Goal: Task Accomplishment & Management: Complete application form

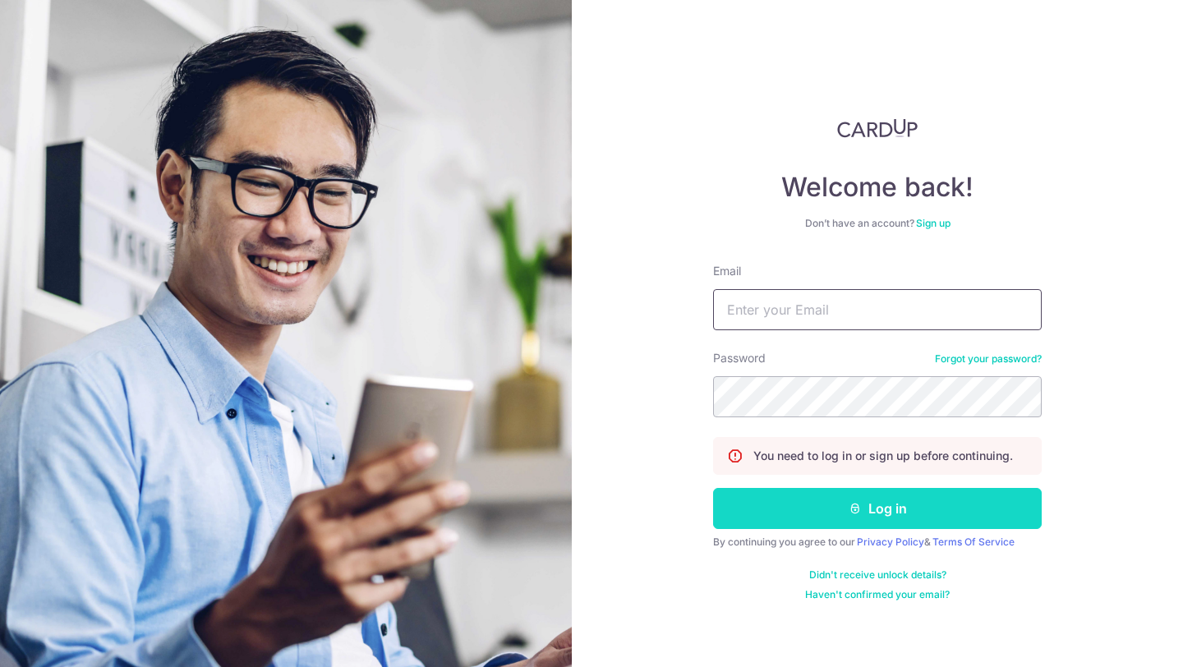
type input "info@nutranourish.com"
click at [938, 509] on button "Log in" at bounding box center [877, 508] width 328 height 41
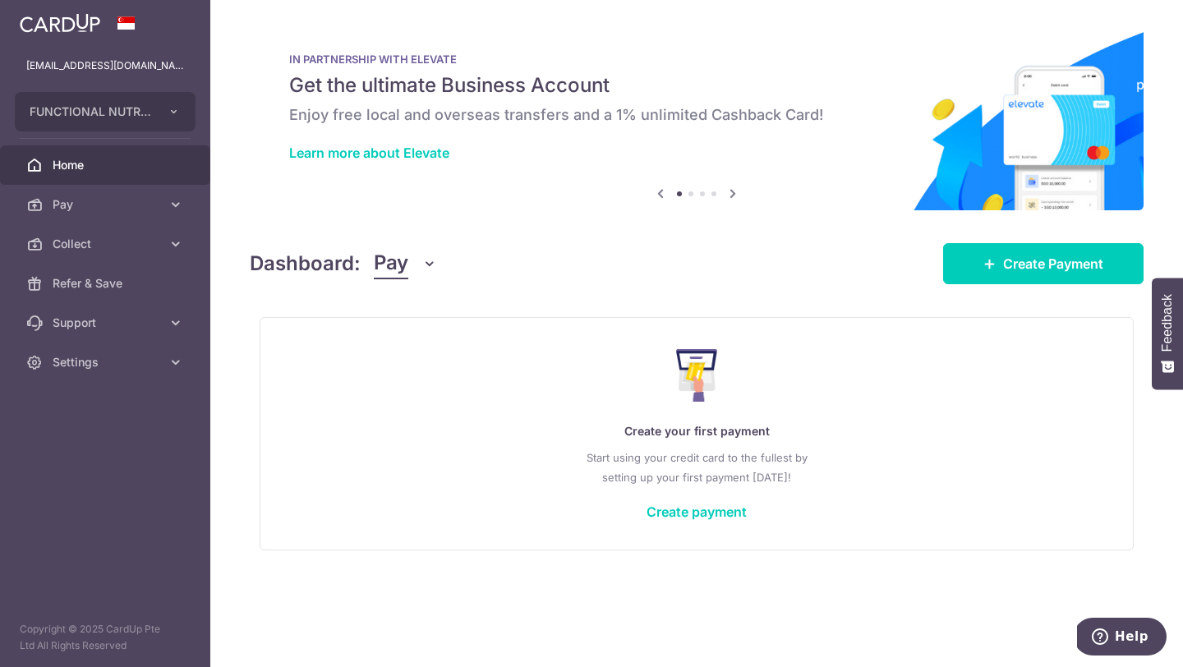
click at [81, 246] on span "Collect" at bounding box center [107, 244] width 108 height 16
click at [1059, 269] on span "Create Payment" at bounding box center [1053, 264] width 100 height 20
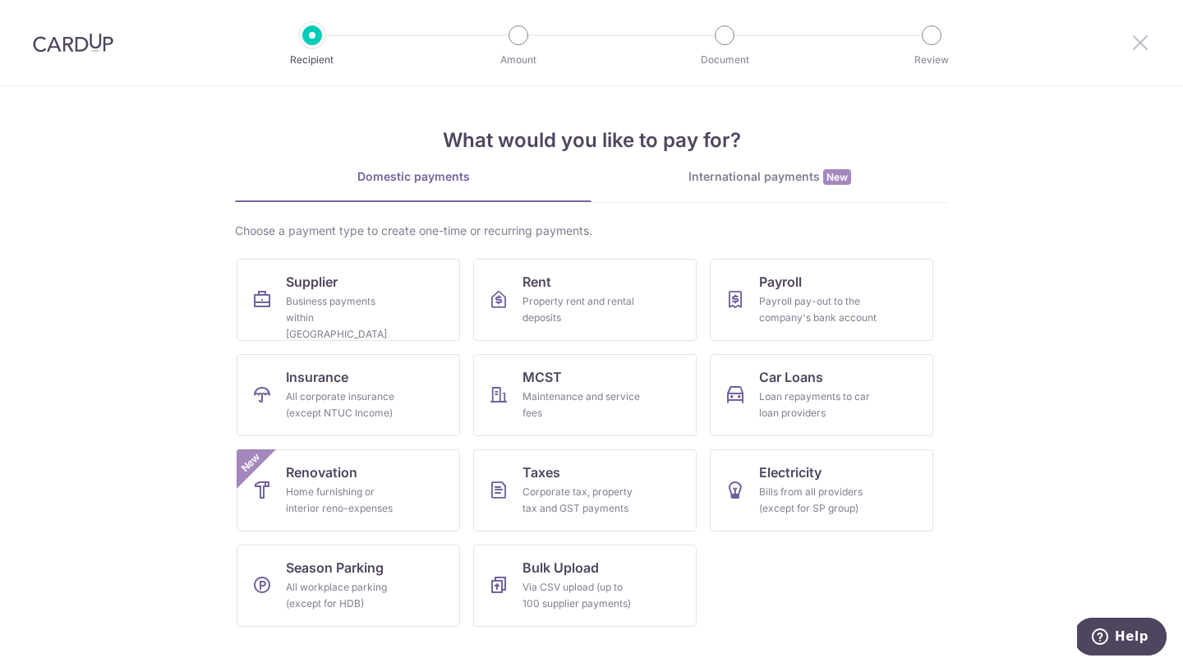
click at [1139, 42] on icon at bounding box center [1140, 42] width 20 height 21
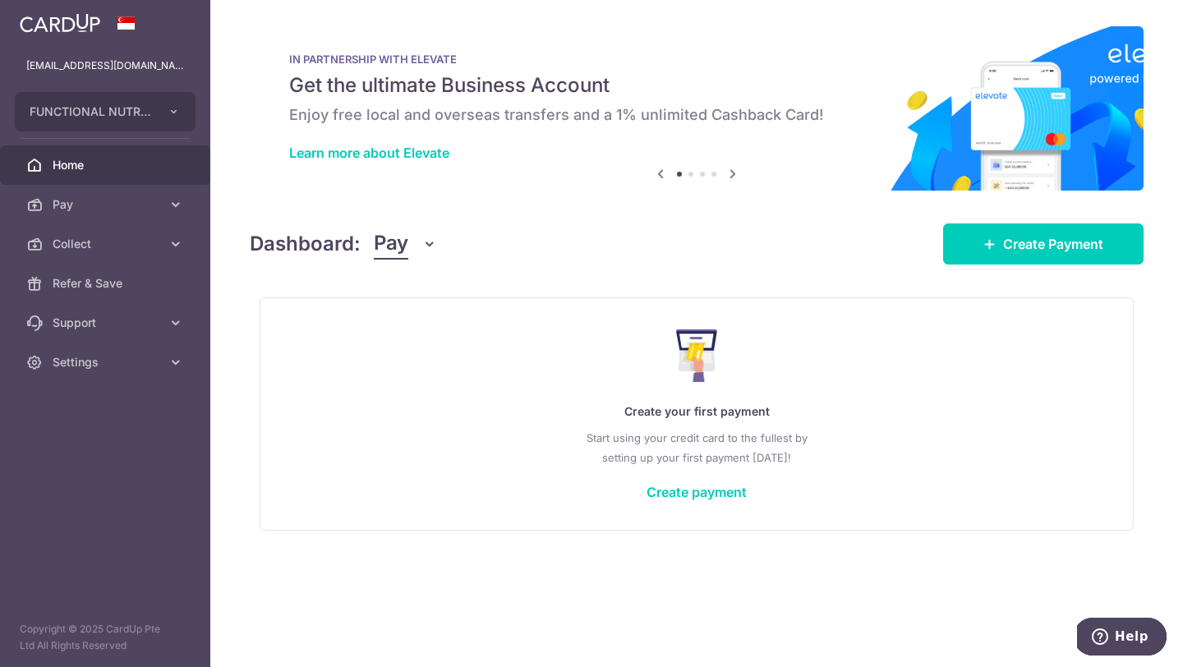
click at [72, 203] on span "Pay" at bounding box center [107, 204] width 108 height 16
click at [82, 421] on span "Collect" at bounding box center [107, 422] width 108 height 16
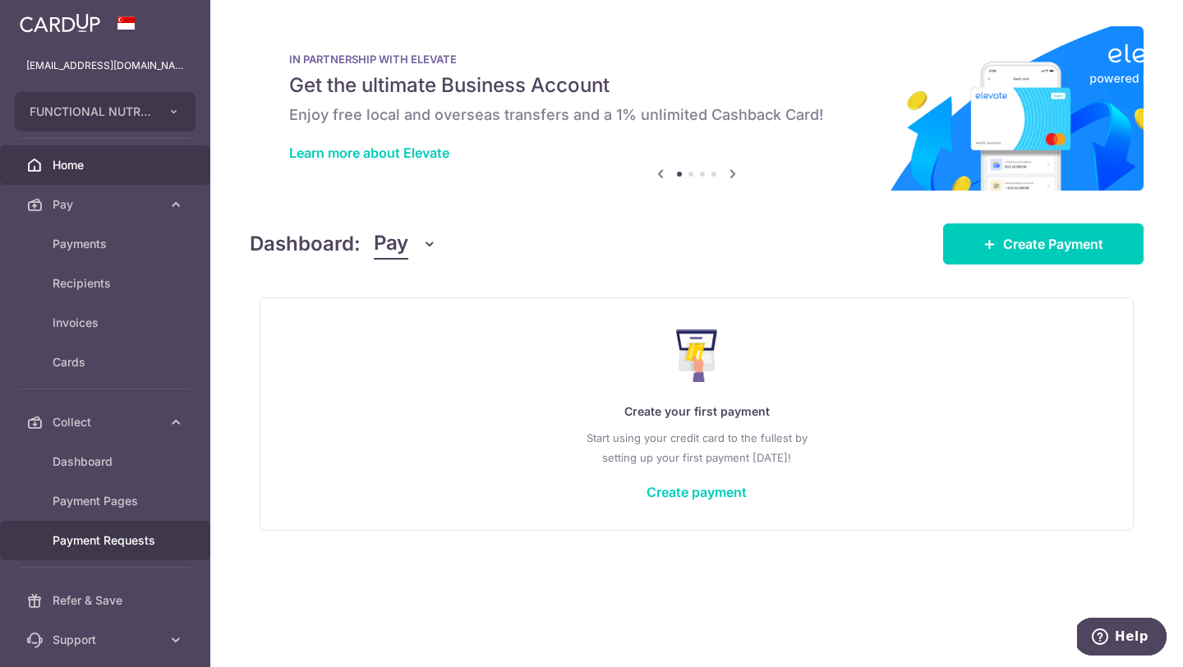
click at [93, 541] on span "Payment Requests" at bounding box center [107, 540] width 108 height 16
click at [92, 539] on span "Payment Requests" at bounding box center [107, 540] width 108 height 16
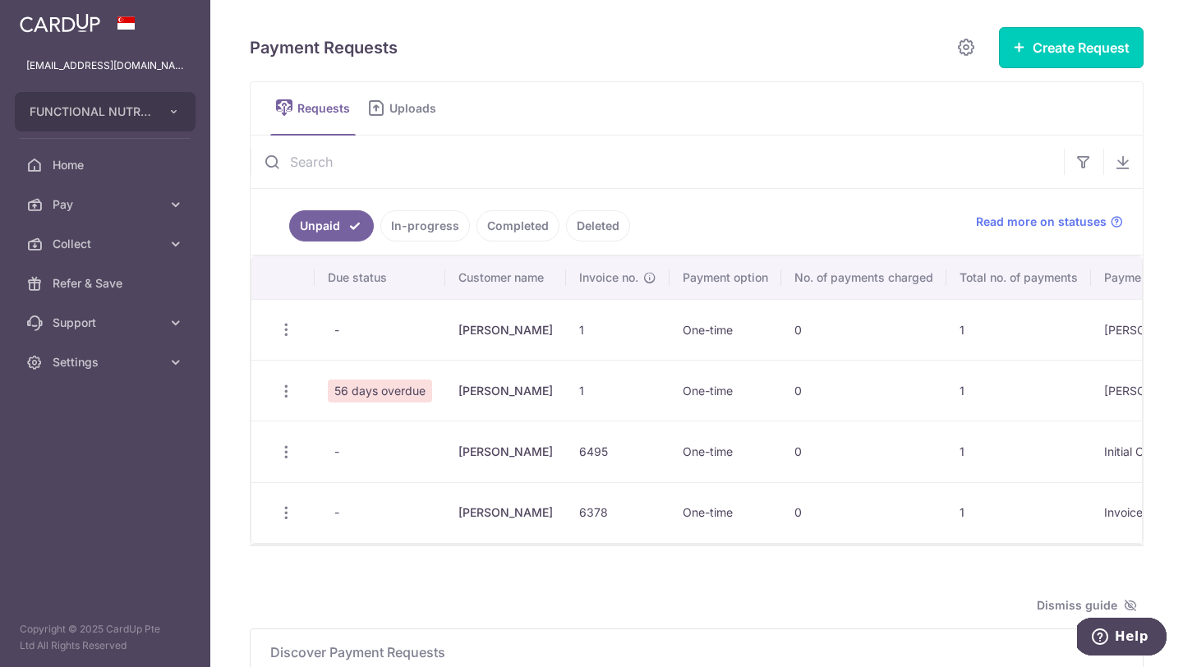
click at [1086, 49] on button "Create Request" at bounding box center [1071, 47] width 145 height 41
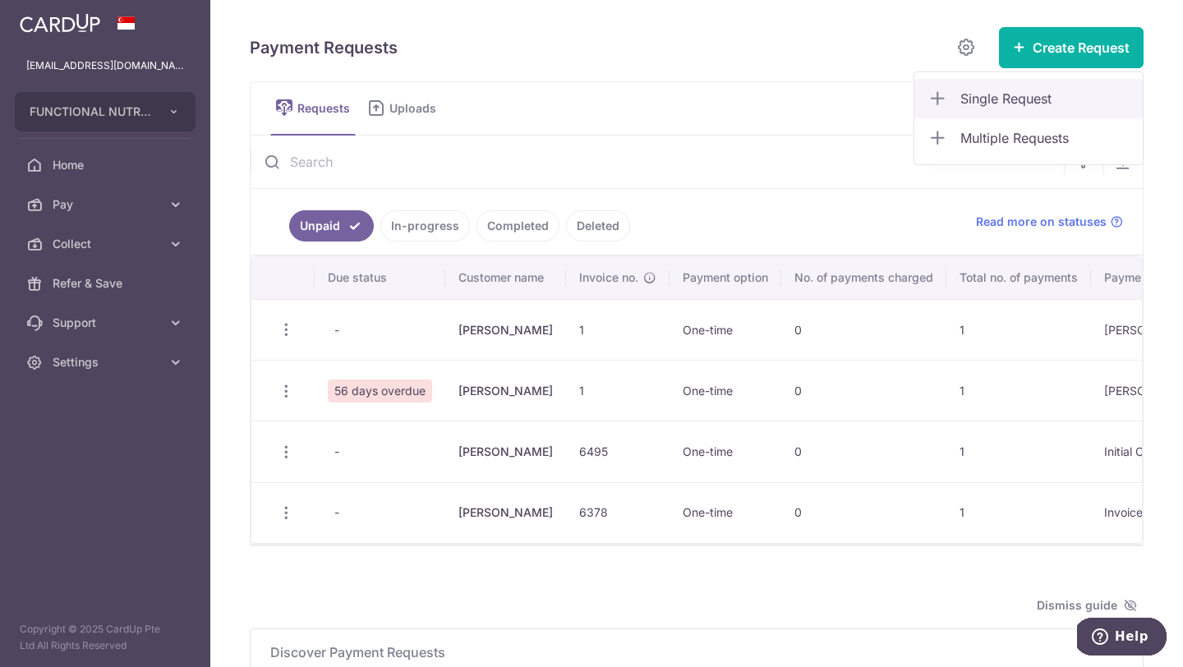
click at [1026, 99] on span "Single Request" at bounding box center [1044, 99] width 169 height 20
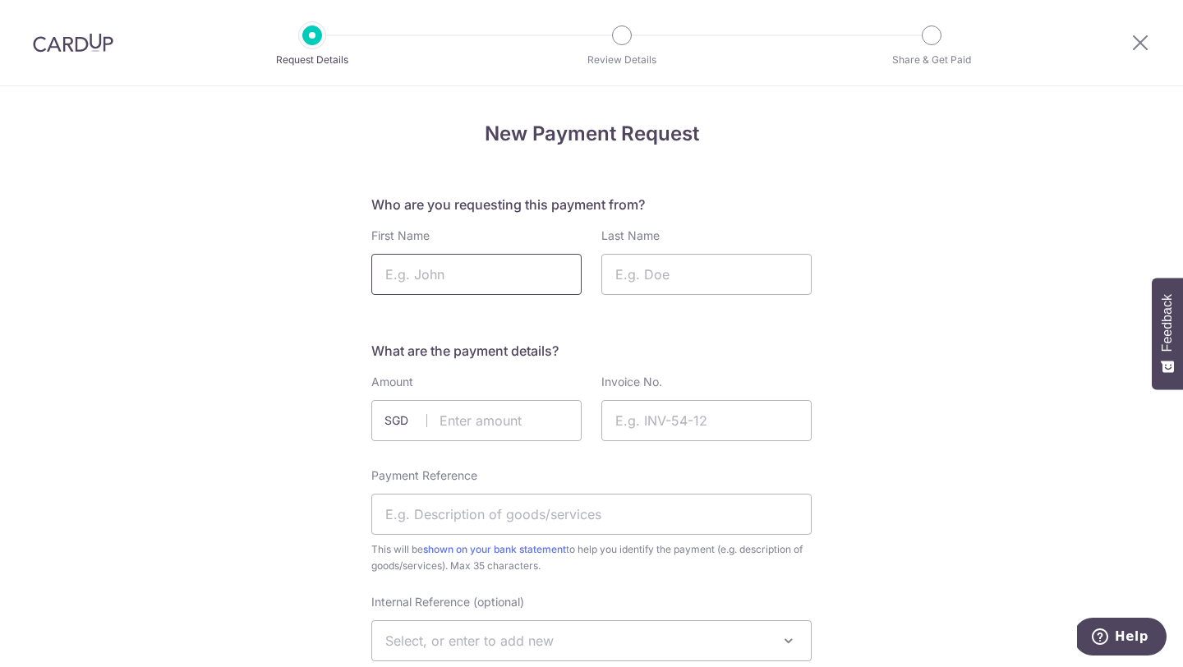
click at [495, 287] on input "First Name" at bounding box center [476, 274] width 210 height 41
type input "l"
type input "Katya"
click at [668, 267] on input "Last Name" at bounding box center [706, 274] width 210 height 41
type input "M"
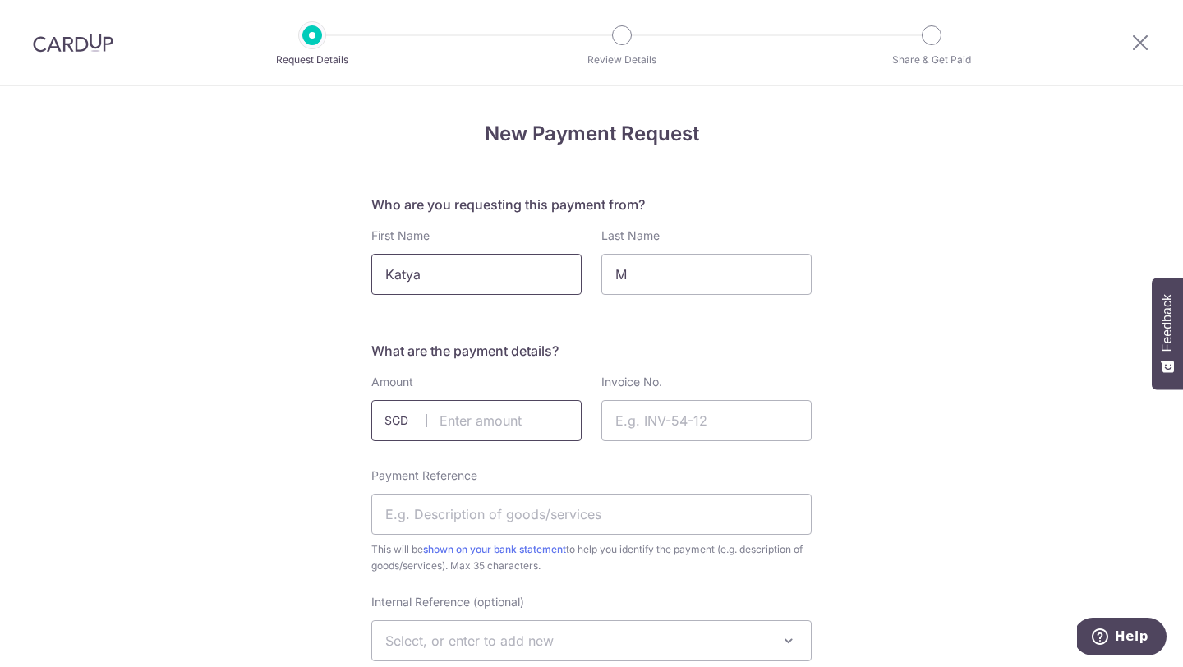
click at [494, 416] on input "text" at bounding box center [476, 420] width 210 height 41
type input "306.80"
click at [655, 408] on input "Invoice No." at bounding box center [706, 420] width 210 height 41
type input "1"
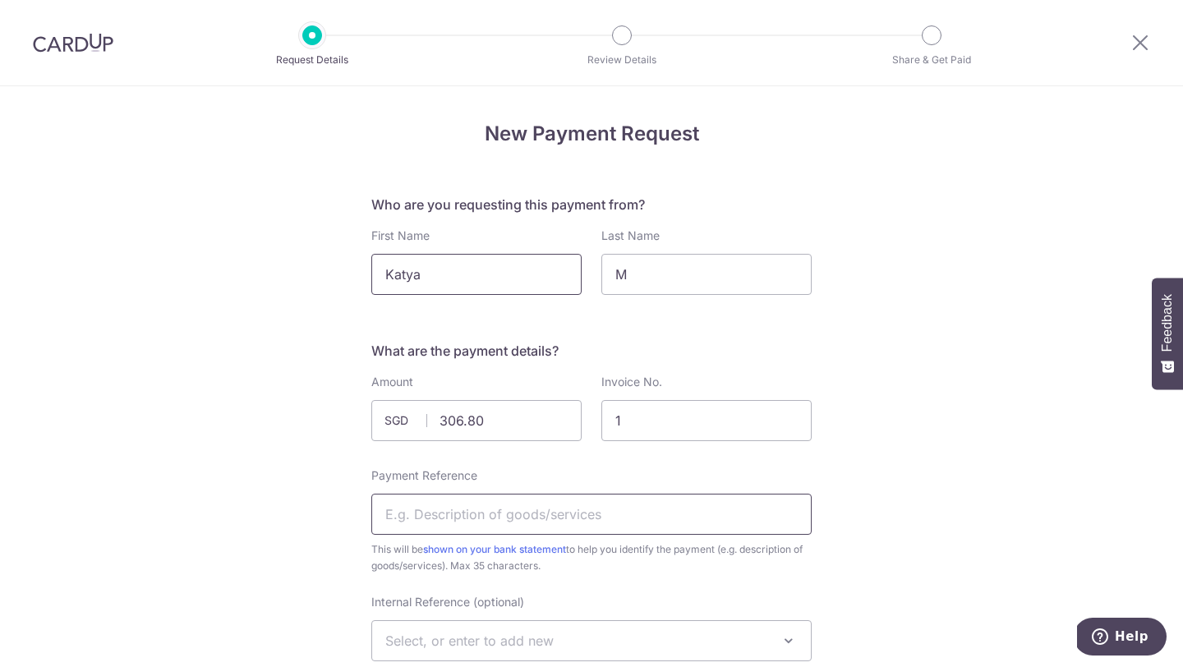
click at [446, 513] on input "Payment Reference" at bounding box center [591, 514] width 440 height 41
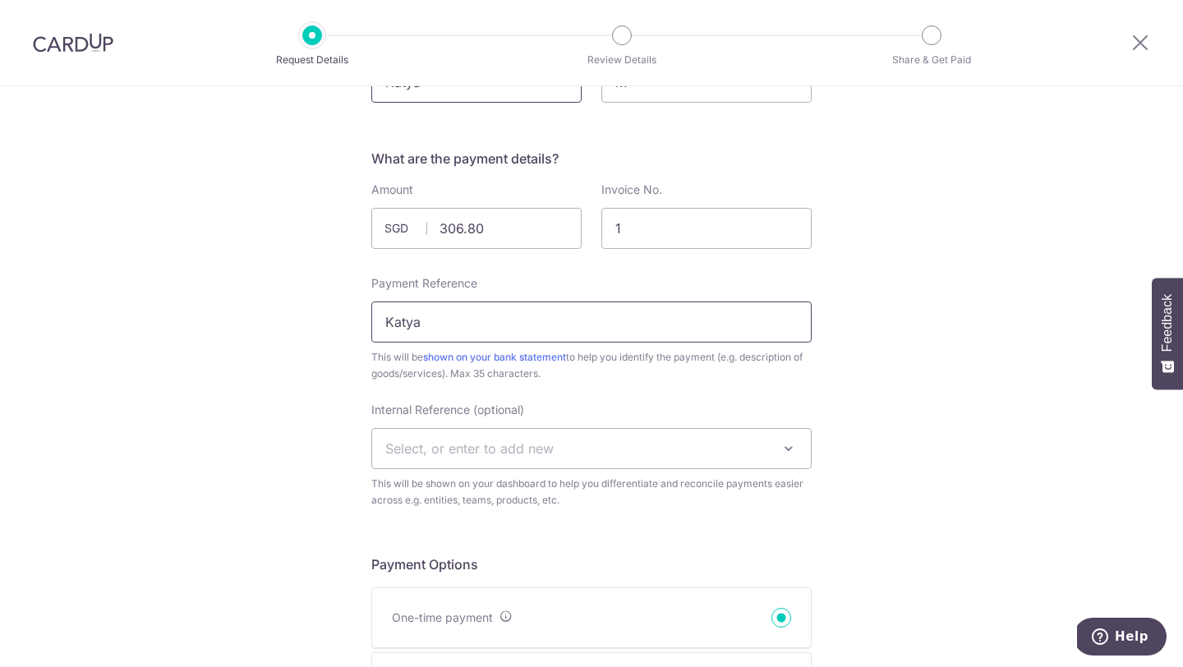
type input "Katya"
drag, startPoint x: 495, startPoint y: 287, endPoint x: 921, endPoint y: 512, distance: 481.2
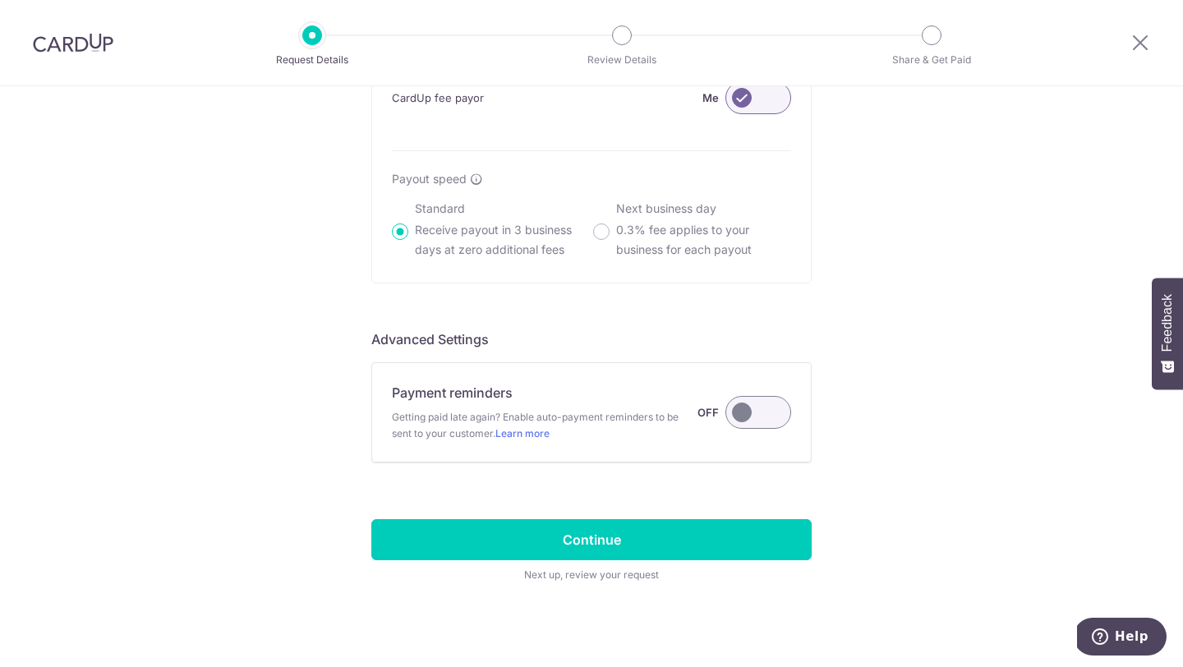
scroll to position [1188, 0]
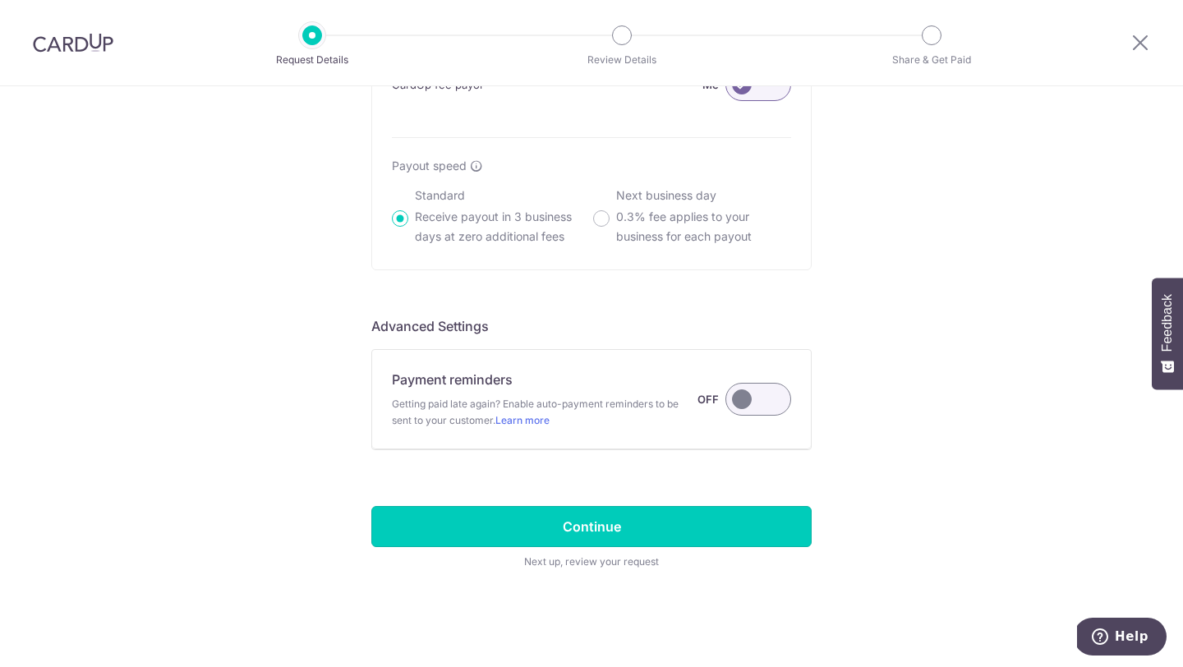
click at [597, 524] on input "Continue" at bounding box center [591, 526] width 440 height 41
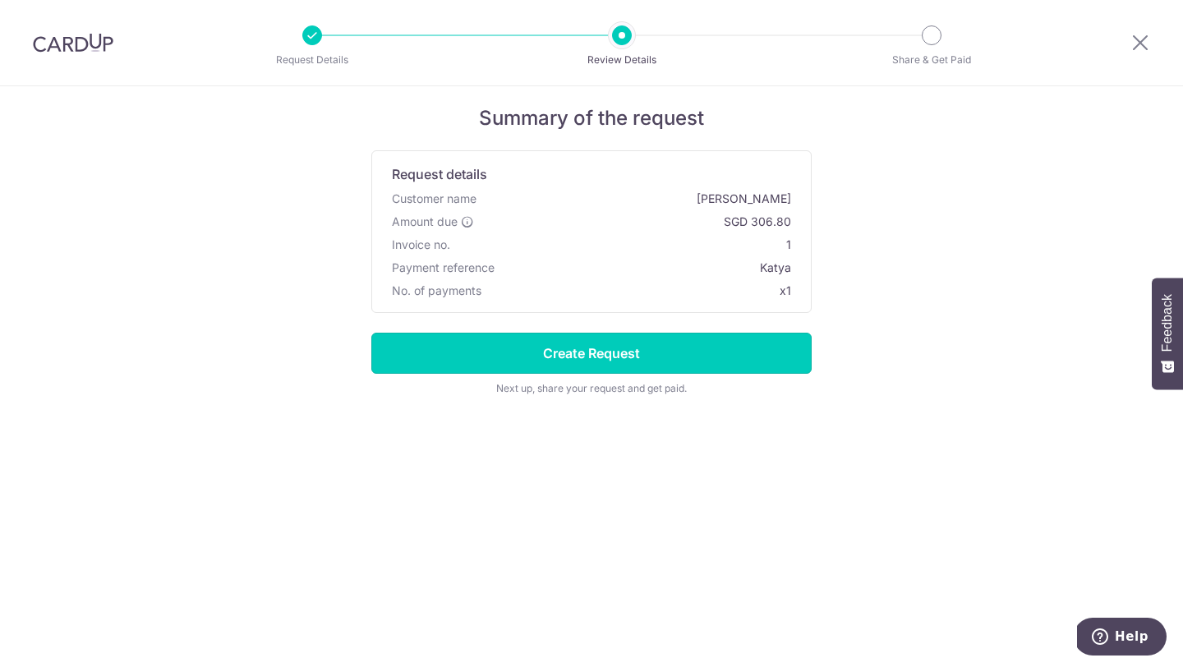
click at [604, 356] on input "Create Request" at bounding box center [591, 353] width 440 height 41
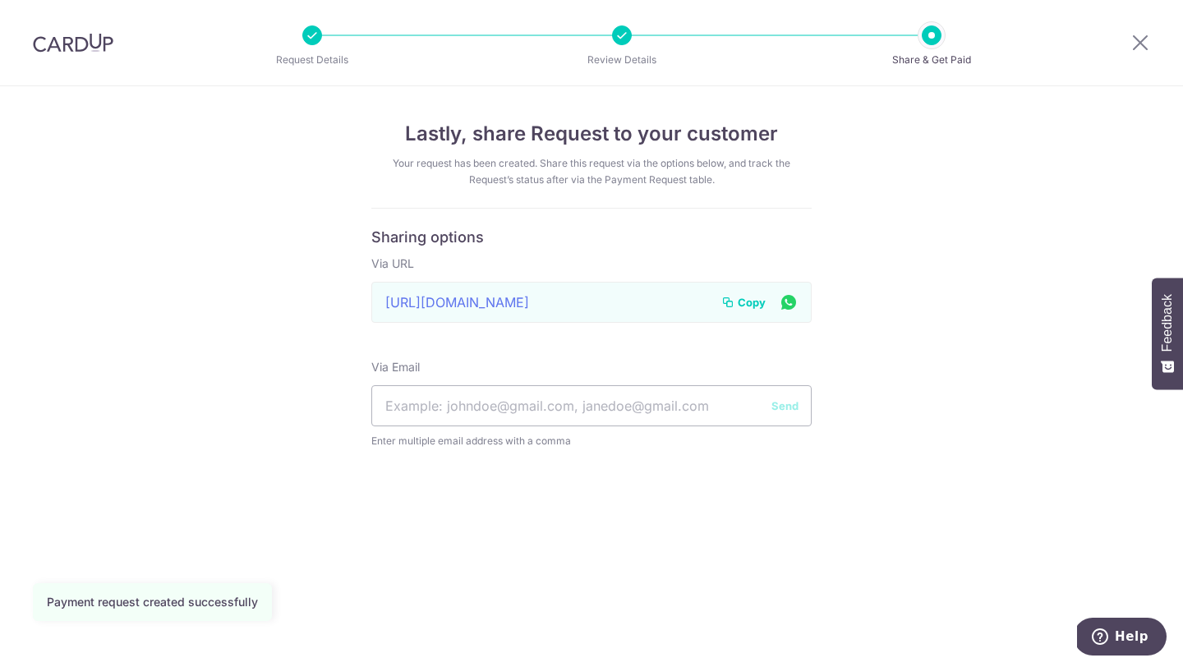
click at [759, 301] on span "Copy" at bounding box center [751, 302] width 28 height 16
click at [1140, 42] on icon at bounding box center [1140, 42] width 20 height 21
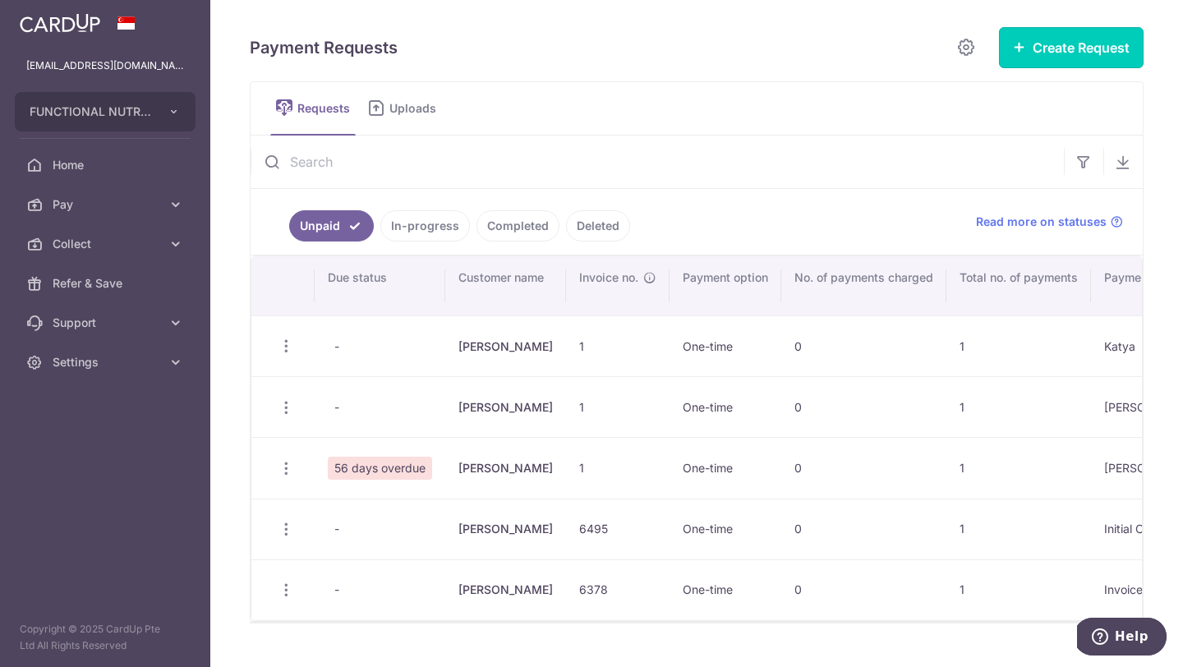
click at [1052, 48] on button "Create Request" at bounding box center [1071, 47] width 145 height 41
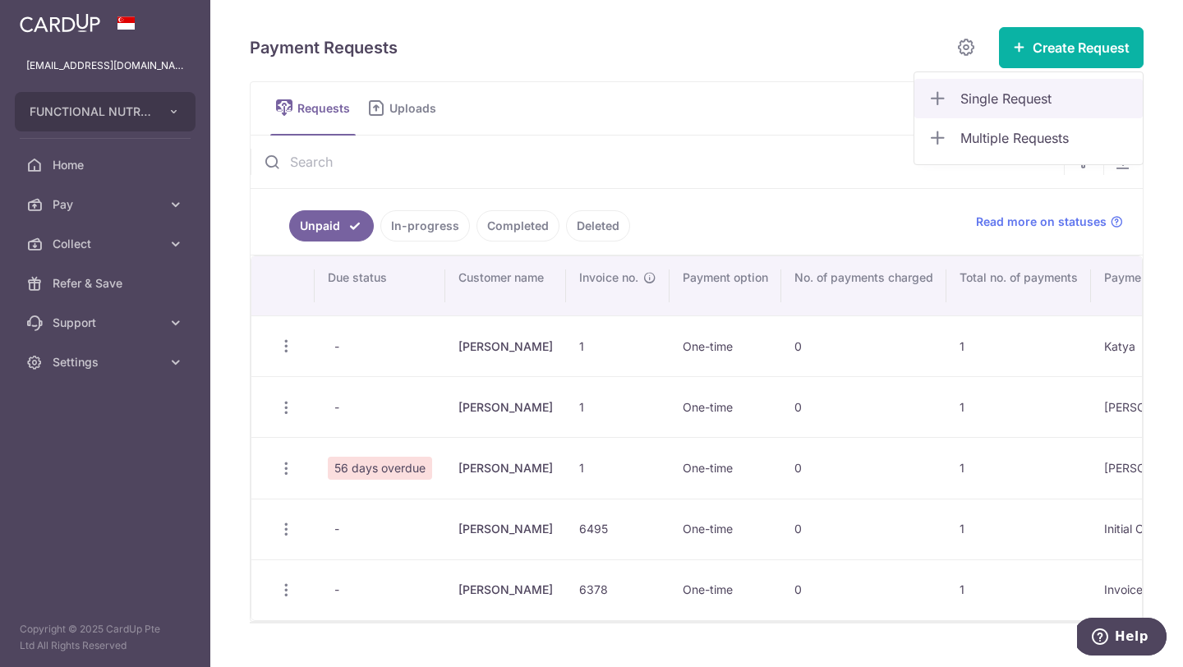
click at [1020, 104] on span "Single Request" at bounding box center [1044, 99] width 169 height 20
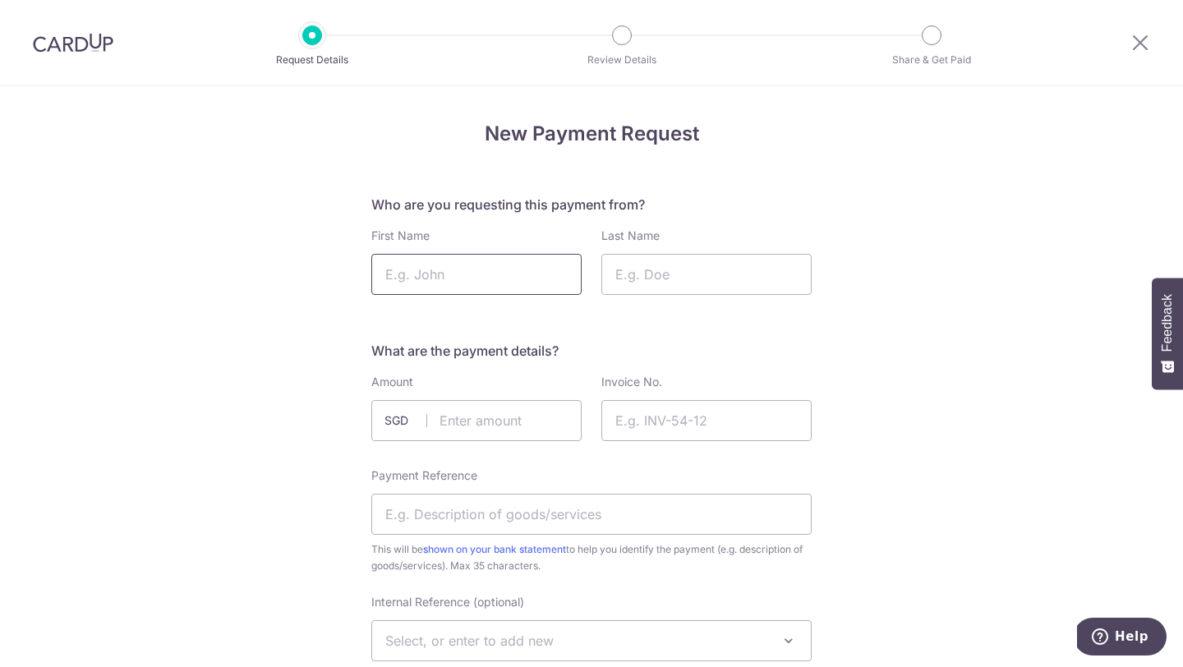
drag, startPoint x: 0, startPoint y: 0, endPoint x: 469, endPoint y: 274, distance: 543.2
click at [469, 274] on input "First Name" at bounding box center [476, 274] width 210 height 41
type input "[PERSON_NAME]"
click at [656, 270] on input "Last Name" at bounding box center [706, 274] width 210 height 41
type input "S"
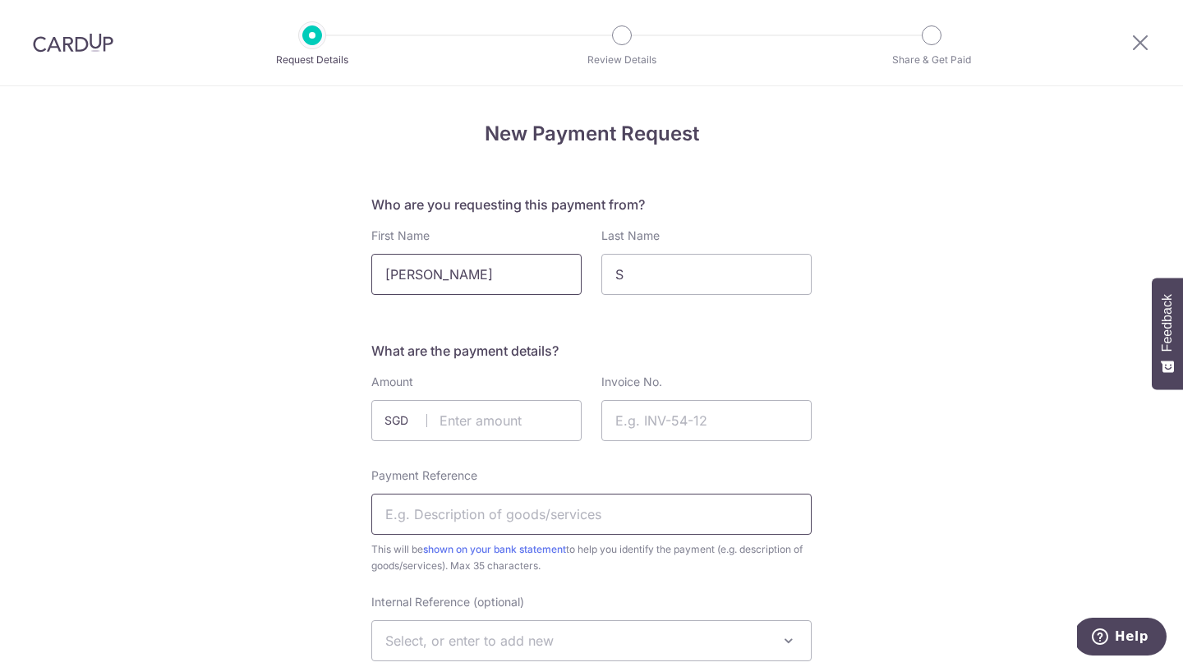
click at [560, 515] on input "Payment Reference" at bounding box center [591, 514] width 440 height 41
type input "[PERSON_NAME]"
click at [543, 420] on input "text" at bounding box center [476, 420] width 210 height 41
type input "7638.80"
click at [666, 427] on input "Invoice No." at bounding box center [706, 420] width 210 height 41
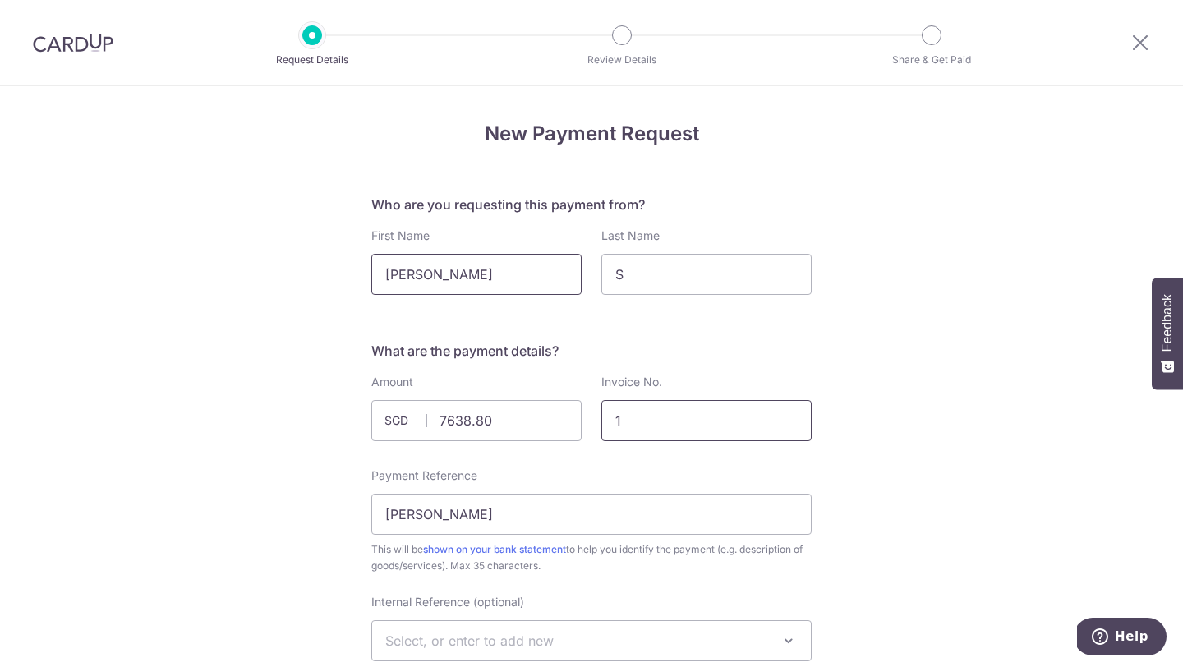
type input "1"
drag, startPoint x: 469, startPoint y: 274, endPoint x: 990, endPoint y: 432, distance: 544.0
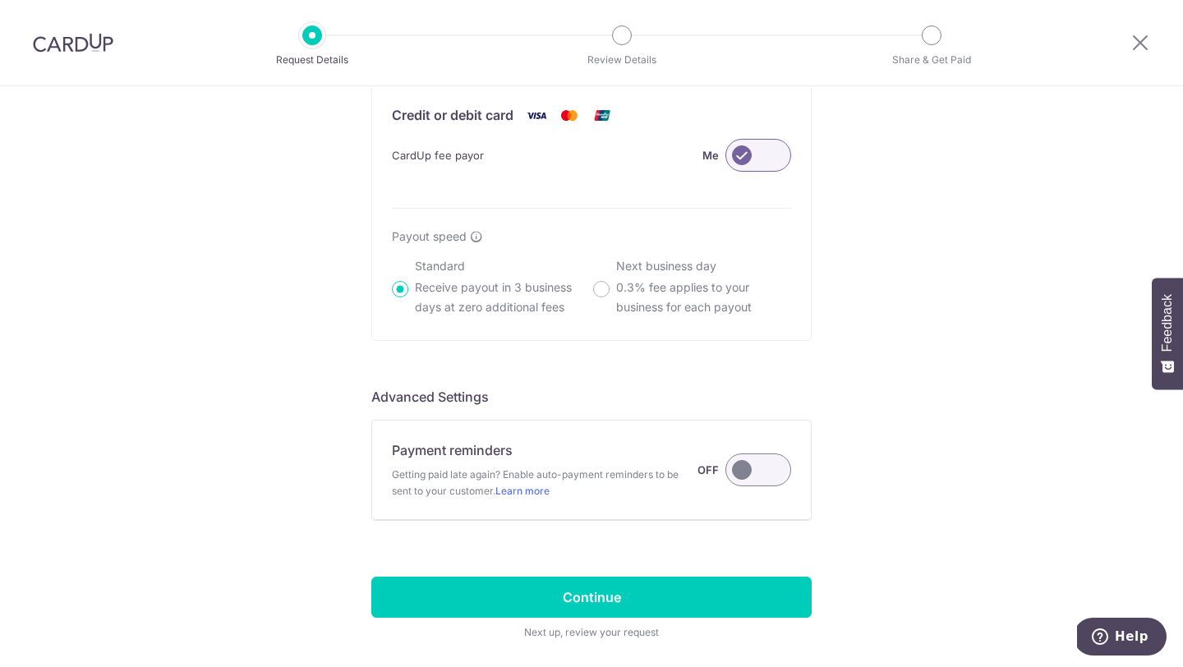
scroll to position [1188, 0]
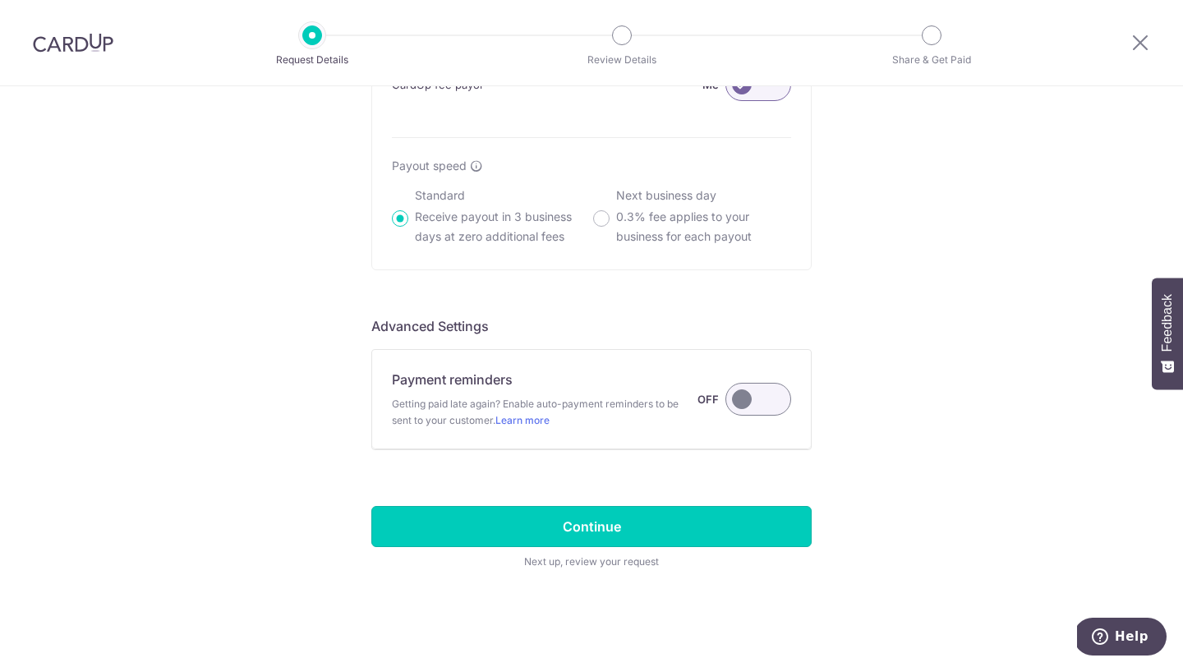
click at [598, 525] on input "Continue" at bounding box center [591, 526] width 440 height 41
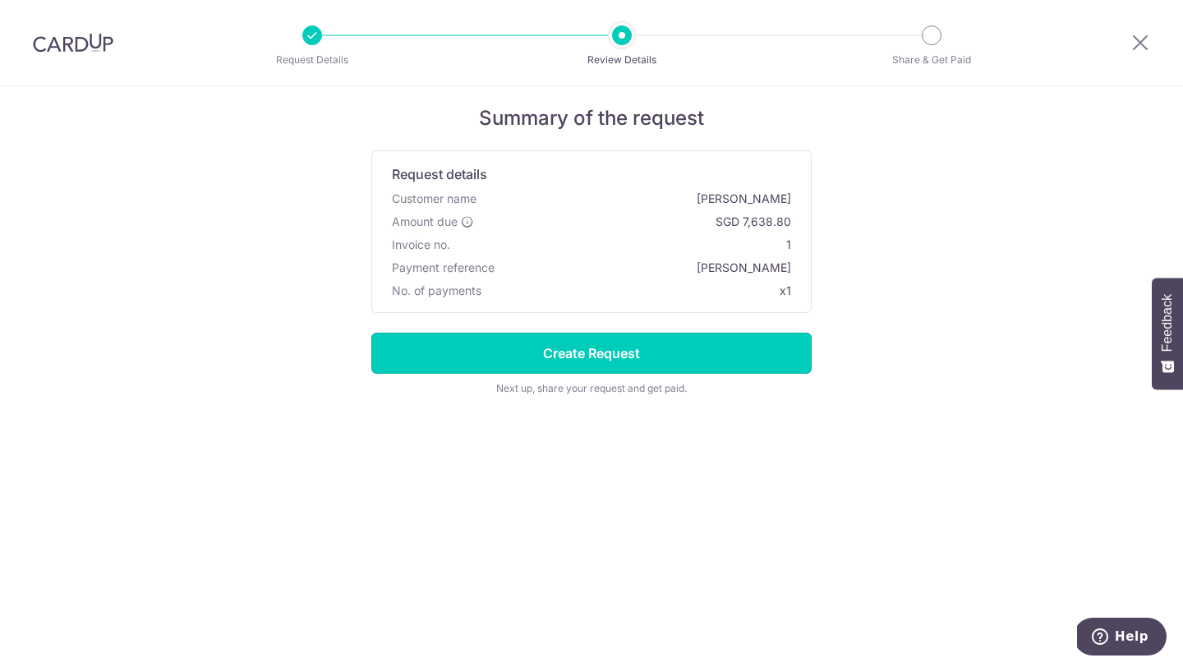
click at [611, 356] on input "Create Request" at bounding box center [591, 353] width 440 height 41
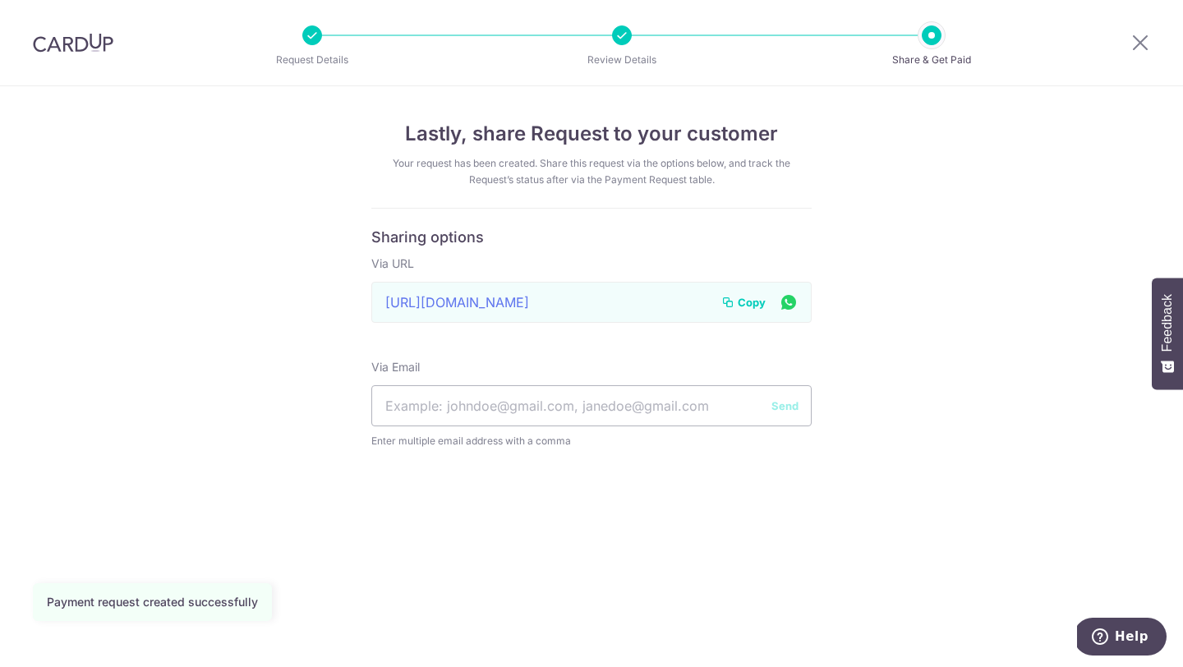
click at [751, 305] on span "Copy" at bounding box center [751, 302] width 28 height 16
